Goal: Task Accomplishment & Management: Use online tool/utility

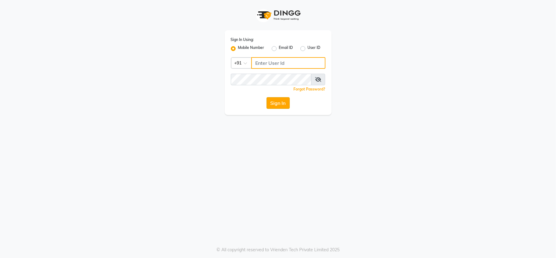
type input "7303123304"
click at [274, 103] on button "Sign In" at bounding box center [278, 103] width 23 height 12
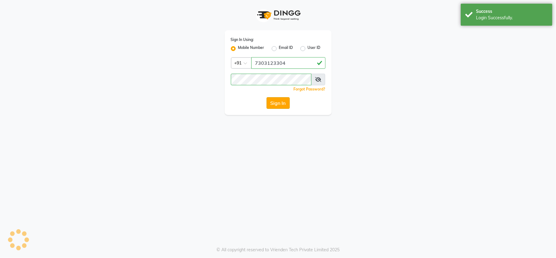
select select "service"
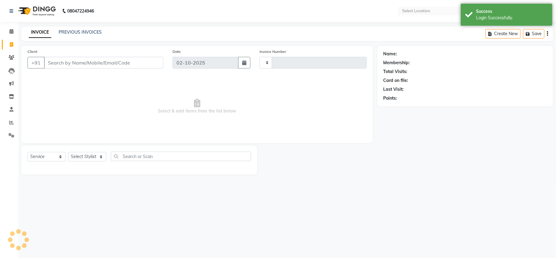
type input "3809"
select select "3944"
select select "en"
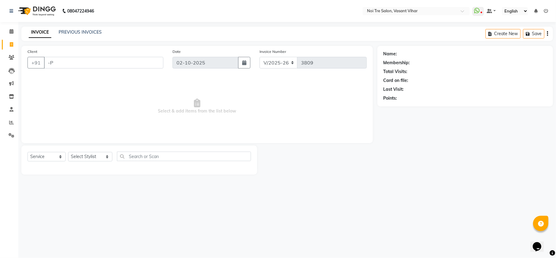
type input "-"
type input "S"
click at [93, 62] on input "Client" at bounding box center [103, 63] width 119 height 12
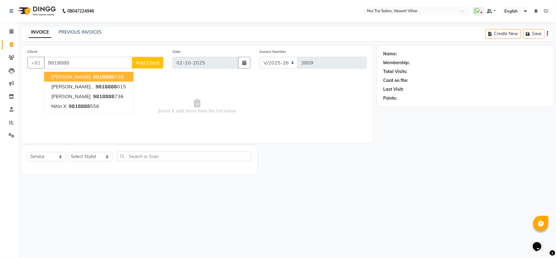
click at [95, 76] on ngb-highlight "9818888 738" at bounding box center [108, 77] width 32 height 6
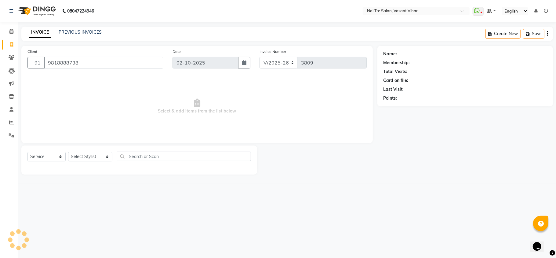
type input "9818888738"
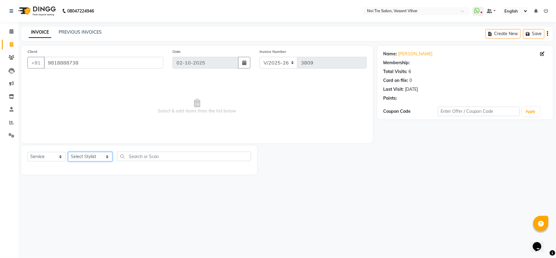
click at [87, 155] on select "Select Stylist [PERSON_NAME](PUNJABI BAGH) [PERSON_NAME] GEETA [PERSON_NAME] PD…" at bounding box center [90, 156] width 44 height 9
select select "20380"
click at [68, 152] on select "Select Stylist [PERSON_NAME](PUNJABI BAGH) [PERSON_NAME] GEETA [PERSON_NAME] PD…" at bounding box center [90, 156] width 44 height 9
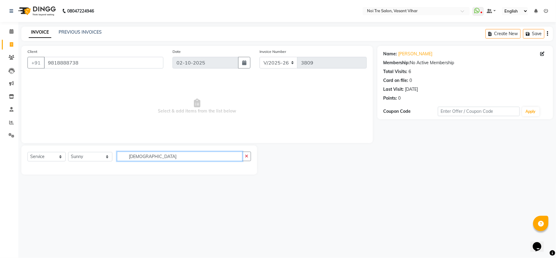
drag, startPoint x: 141, startPoint y: 155, endPoint x: 0, endPoint y: 119, distance: 145.7
click at [0, 119] on app-home "08047224946 Select Location × Noi Tre Salon, [GEOGRAPHIC_DATA] Vihar WhatsApp S…" at bounding box center [278, 92] width 556 height 184
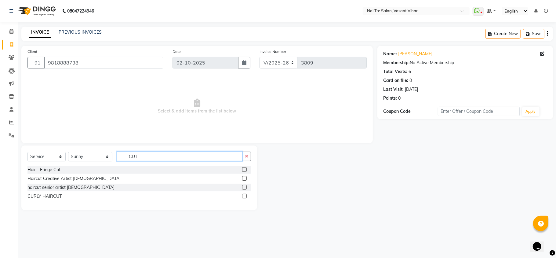
type input "CUT"
drag, startPoint x: 245, startPoint y: 177, endPoint x: 256, endPoint y: 174, distance: 11.3
click at [245, 177] on label at bounding box center [244, 178] width 5 height 5
click at [245, 177] on input "checkbox" at bounding box center [244, 179] width 4 height 4
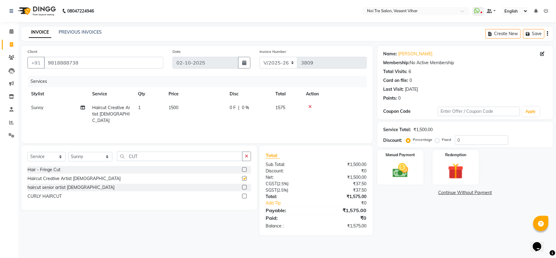
checkbox input "false"
click at [410, 52] on link "[PERSON_NAME]" at bounding box center [416, 54] width 34 height 6
click at [399, 202] on div "Name: [PERSON_NAME] Membership: No Active Membership Total Visits: 6 Card on fi…" at bounding box center [467, 140] width 180 height 189
click at [183, 104] on td "1500" at bounding box center [195, 114] width 61 height 27
select select "20380"
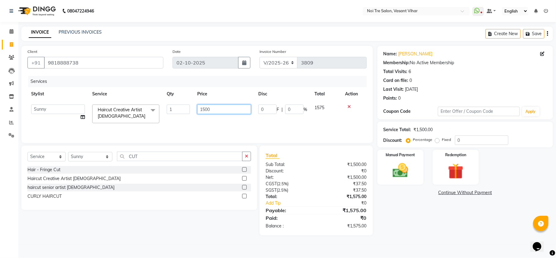
drag, startPoint x: 186, startPoint y: 110, endPoint x: 129, endPoint y: 108, distance: 57.8
click at [145, 110] on tr "[PERSON_NAME](PUNJABI BAGH) [PERSON_NAME] GEETA [PERSON_NAME] PDC [PERSON_NAME]…" at bounding box center [196, 114] width 339 height 26
type input "1100"
click at [256, 126] on div "Services Stylist Service Qty Price Disc Total Action [PERSON_NAME](PUNJABI BAGH…" at bounding box center [196, 106] width 339 height 61
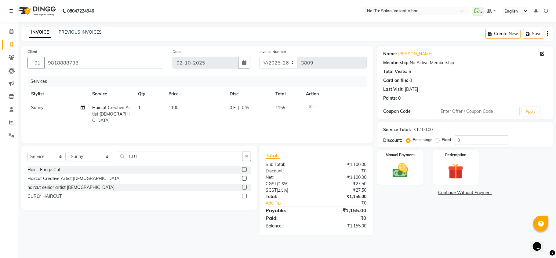
click at [442, 142] on label "Fixed" at bounding box center [446, 139] width 9 height 5
click at [436, 142] on input "Fixed" at bounding box center [438, 139] width 4 height 4
radio input "true"
drag, startPoint x: 474, startPoint y: 142, endPoint x: 398, endPoint y: 130, distance: 77.6
click at [398, 130] on div "Service Total: ₹1,100.00 Discount: Percentage Fixed 0" at bounding box center [465, 134] width 163 height 21
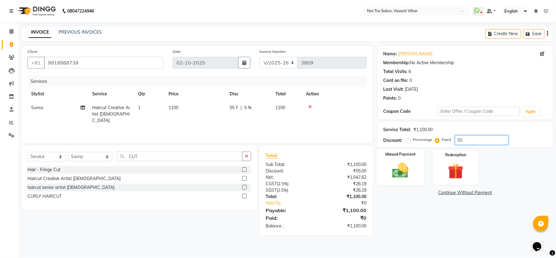
type input "55"
click at [393, 175] on img at bounding box center [400, 170] width 27 height 19
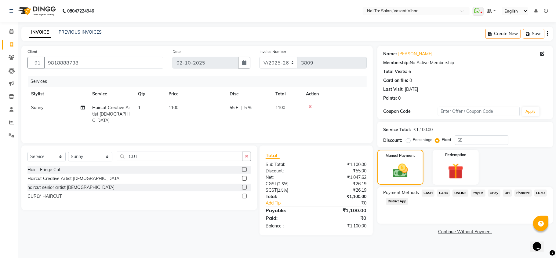
click at [448, 192] on span "CARD" at bounding box center [443, 192] width 13 height 7
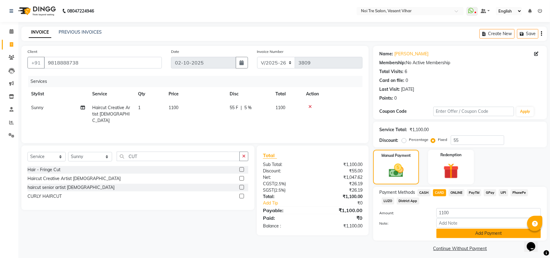
click at [473, 235] on button "Add Payment" at bounding box center [488, 232] width 104 height 9
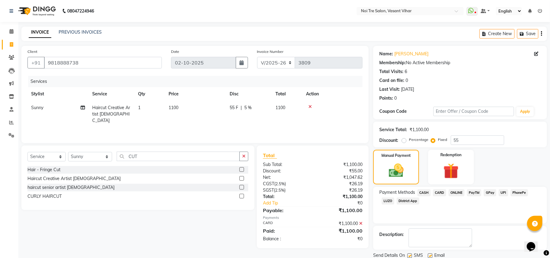
scroll to position [22, 0]
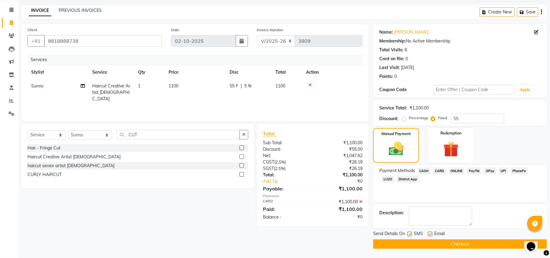
drag, startPoint x: 525, startPoint y: 246, endPoint x: 1045, endPoint y: 489, distance: 574.3
click at [526, 246] on div "Opens Chat This icon Opens the chat window." at bounding box center [531, 246] width 10 height 10
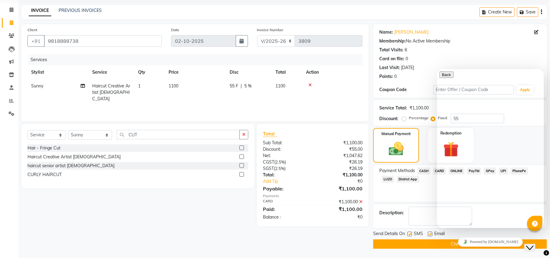
click at [528, 246] on button "Close Chat This icon closes the chat window." at bounding box center [529, 247] width 11 height 8
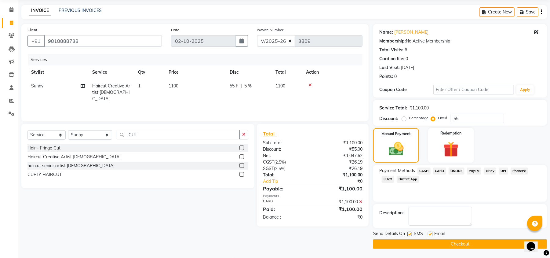
click at [444, 242] on button "Checkout" at bounding box center [460, 243] width 174 height 9
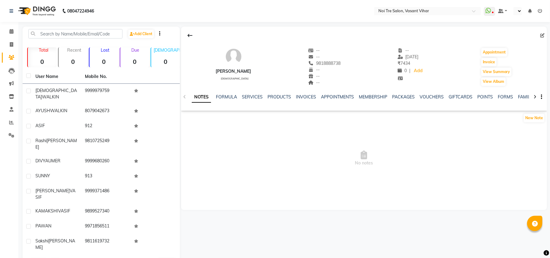
select select "en"
click at [246, 96] on link "SERVICES" at bounding box center [252, 96] width 21 height 5
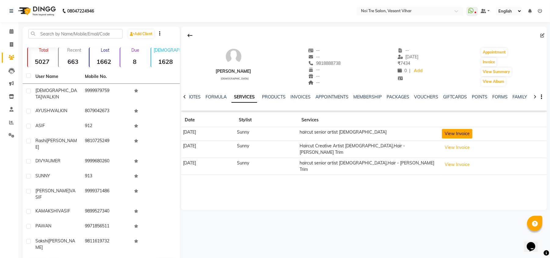
click at [458, 134] on button "View Invoice" at bounding box center [457, 133] width 31 height 9
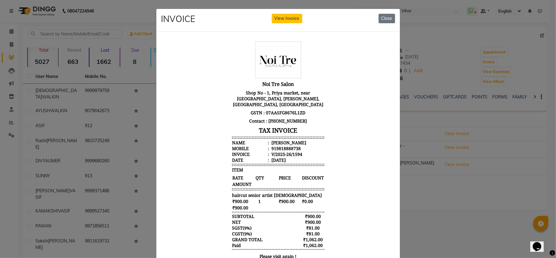
click at [456, 224] on ngb-modal-window "INVOICE View Invoice Close" at bounding box center [278, 129] width 556 height 258
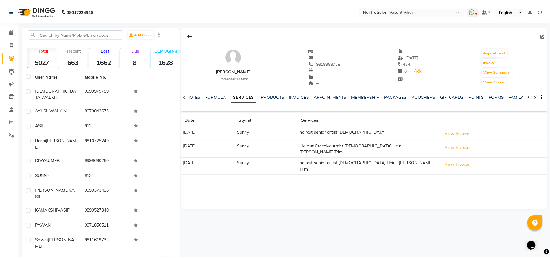
scroll to position [2, 0]
